Goal: Download file/media

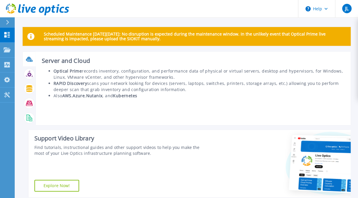
click at [30, 56] on icon at bounding box center [29, 59] width 7 height 7
click at [28, 61] on icon at bounding box center [29, 59] width 7 height 7
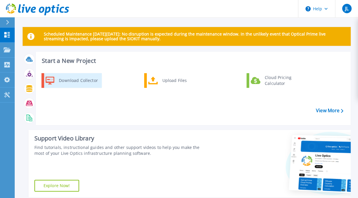
click at [84, 81] on div "Download Collector" at bounding box center [78, 81] width 44 height 12
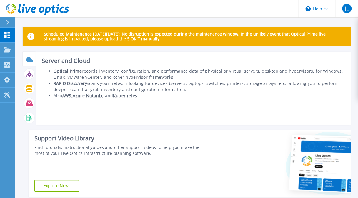
click at [27, 59] on icon at bounding box center [29, 58] width 6 height 4
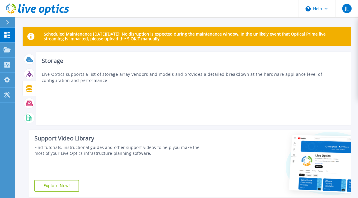
drag, startPoint x: 66, startPoint y: 86, endPoint x: 28, endPoint y: 91, distance: 37.9
click at [28, 91] on icon at bounding box center [29, 88] width 7 height 7
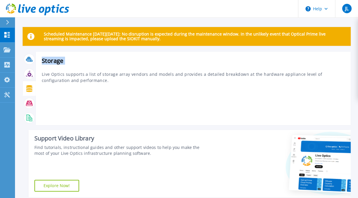
click at [28, 91] on icon at bounding box center [29, 88] width 7 height 7
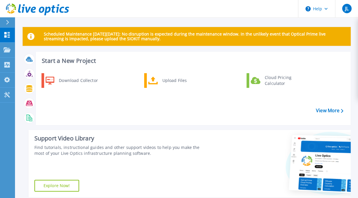
scroll to position [115, 0]
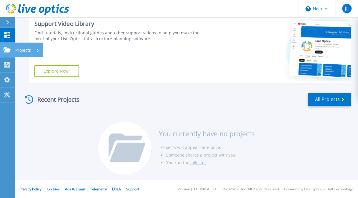
click at [7, 52] on icon at bounding box center [7, 49] width 7 height 5
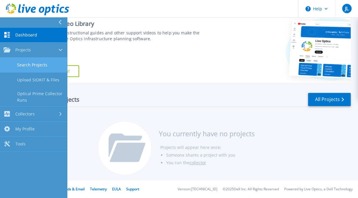
click at [29, 66] on link "Search Projects" at bounding box center [33, 65] width 67 height 15
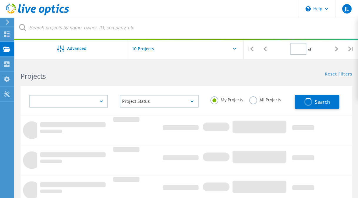
type input "1"
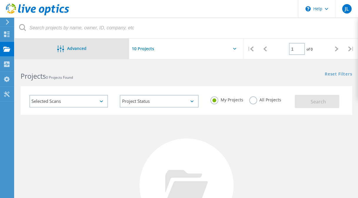
click at [73, 49] on span "Advanced" at bounding box center [76, 48] width 19 height 4
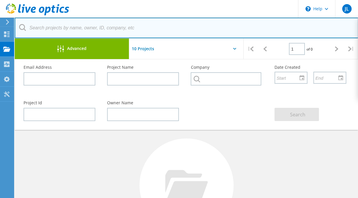
click at [127, 29] on input "text" at bounding box center [187, 28] width 344 height 21
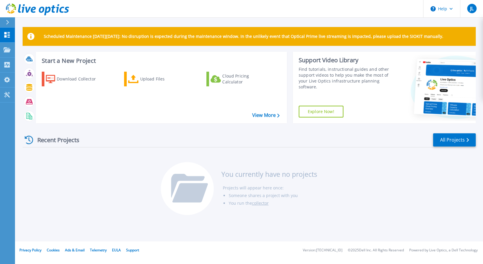
drag, startPoint x: 359, startPoint y: 0, endPoint x: 272, endPoint y: 139, distance: 163.9
click at [272, 139] on div "Recent Projects All Projects" at bounding box center [249, 140] width 453 height 15
click at [57, 60] on h3 "Start a New Project" at bounding box center [161, 61] width 238 height 6
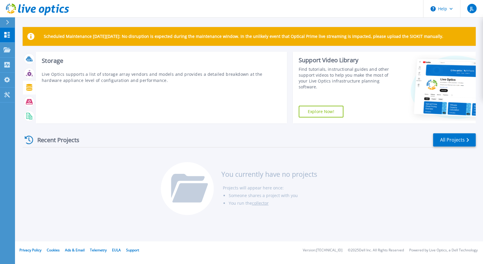
click at [29, 86] on icon at bounding box center [29, 87] width 7 height 7
click at [24, 103] on div at bounding box center [29, 102] width 10 height 10
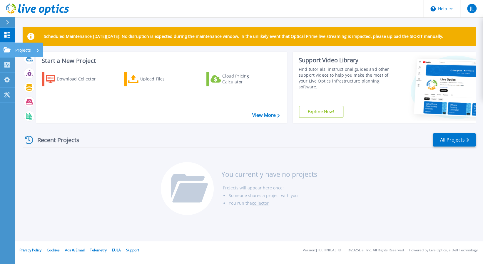
click at [6, 50] on icon at bounding box center [7, 49] width 7 height 5
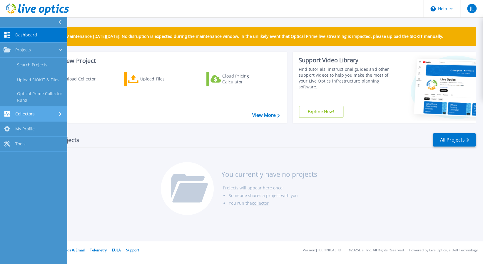
click at [18, 109] on link "Collectors Collectors" at bounding box center [33, 114] width 67 height 15
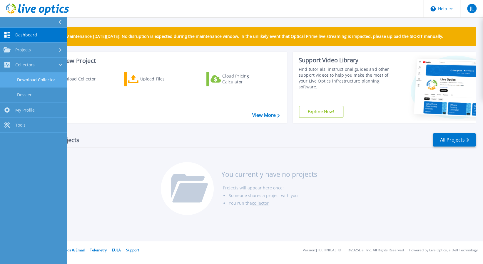
click at [30, 80] on link "Download Collector" at bounding box center [33, 80] width 67 height 15
